Goal: Information Seeking & Learning: Learn about a topic

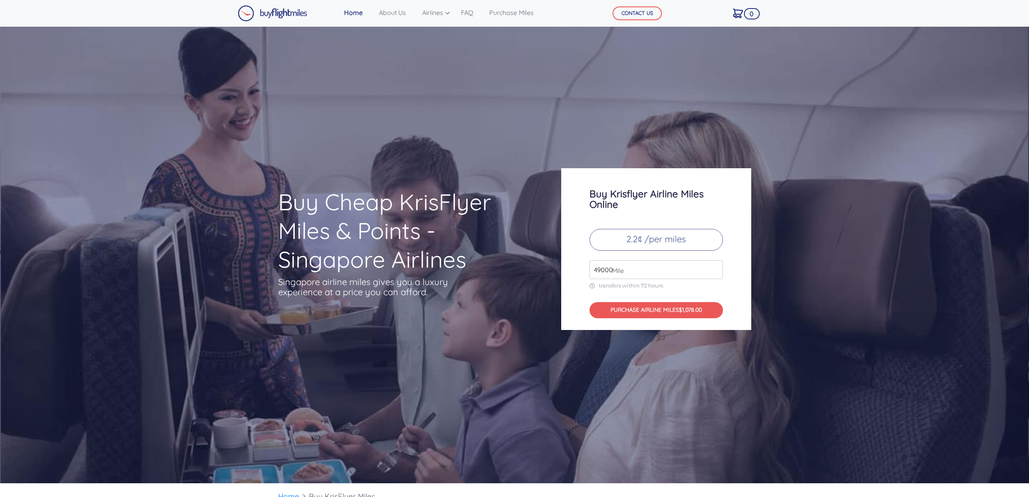
click at [665, 353] on div "Buy Cheap KrisFlyer Miles & Points - Singapore Airlines Singapore airline miles…" at bounding box center [514, 255] width 1029 height 457
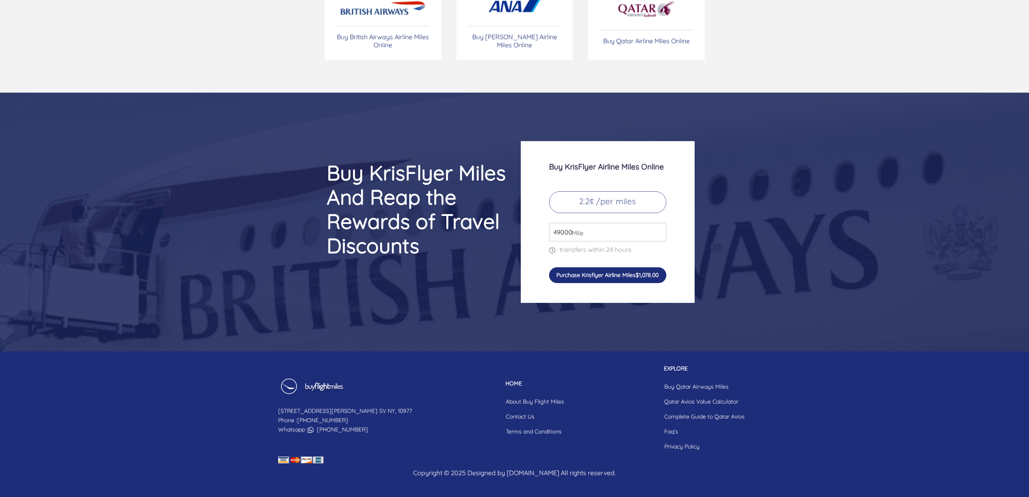
scroll to position [3728, 0]
click at [526, 395] on link "About Buy Flight Miles" at bounding box center [535, 401] width 71 height 15
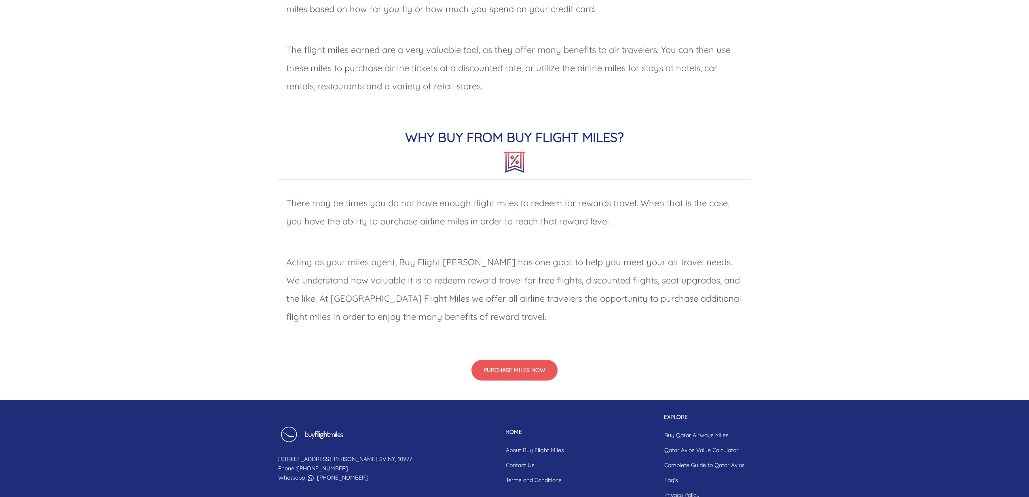
scroll to position [598, 0]
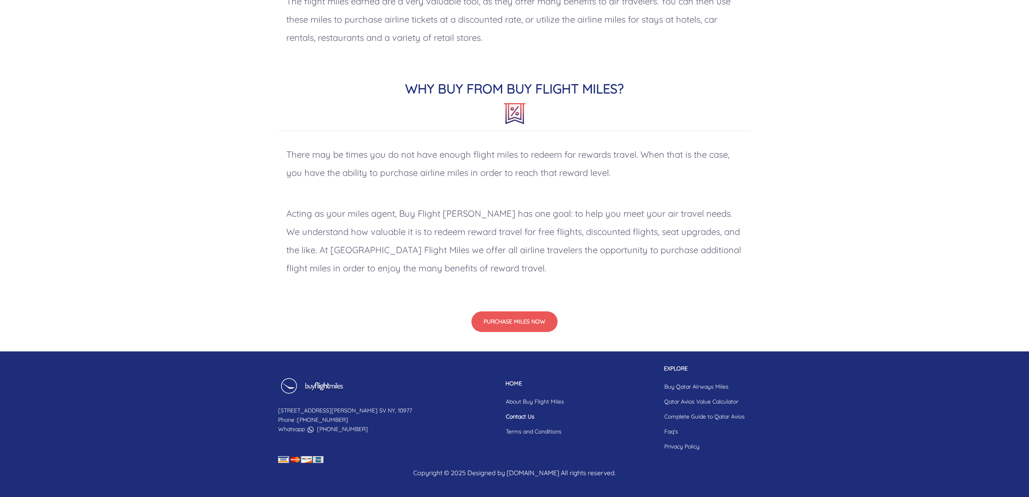
click at [500, 413] on link "Contact Us" at bounding box center [535, 416] width 71 height 15
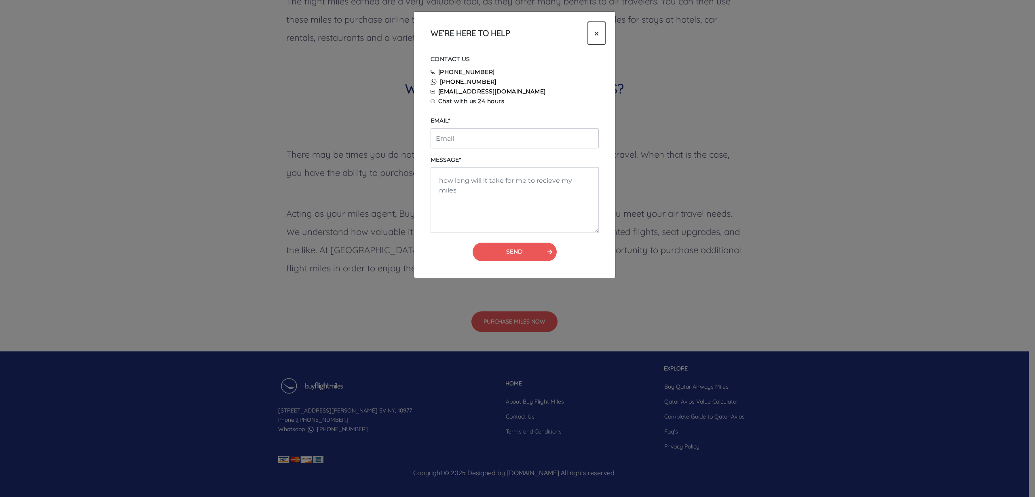
click at [597, 36] on span "×" at bounding box center [597, 33] width 4 height 12
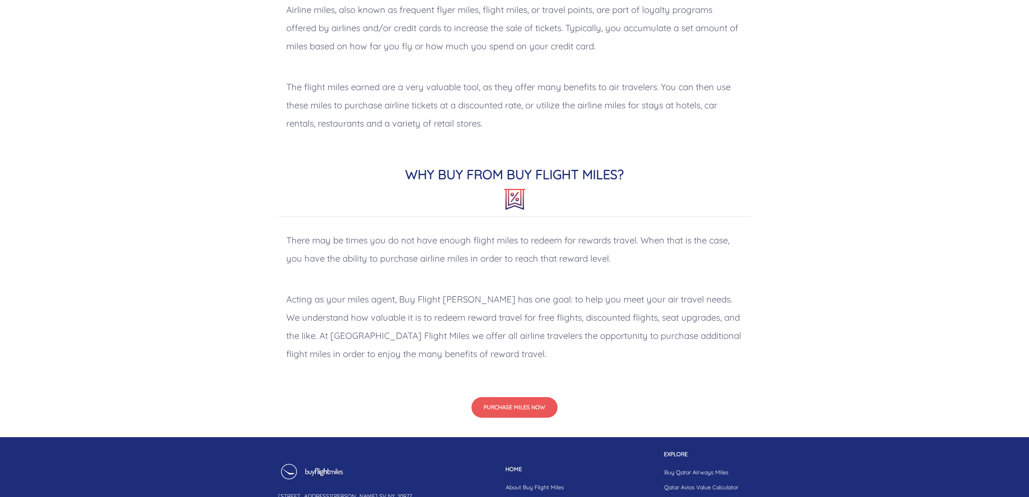
scroll to position [468, 0]
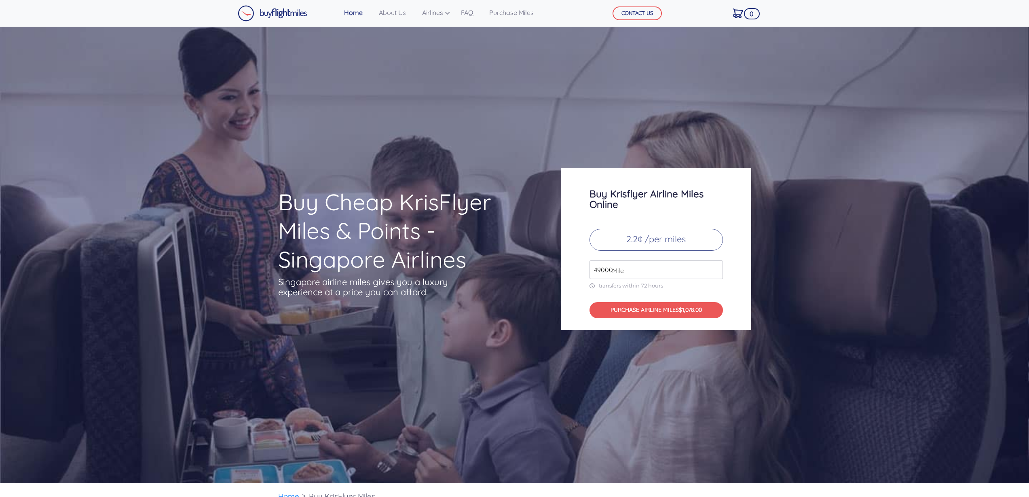
scroll to position [3728, 0]
